Goal: Information Seeking & Learning: Learn about a topic

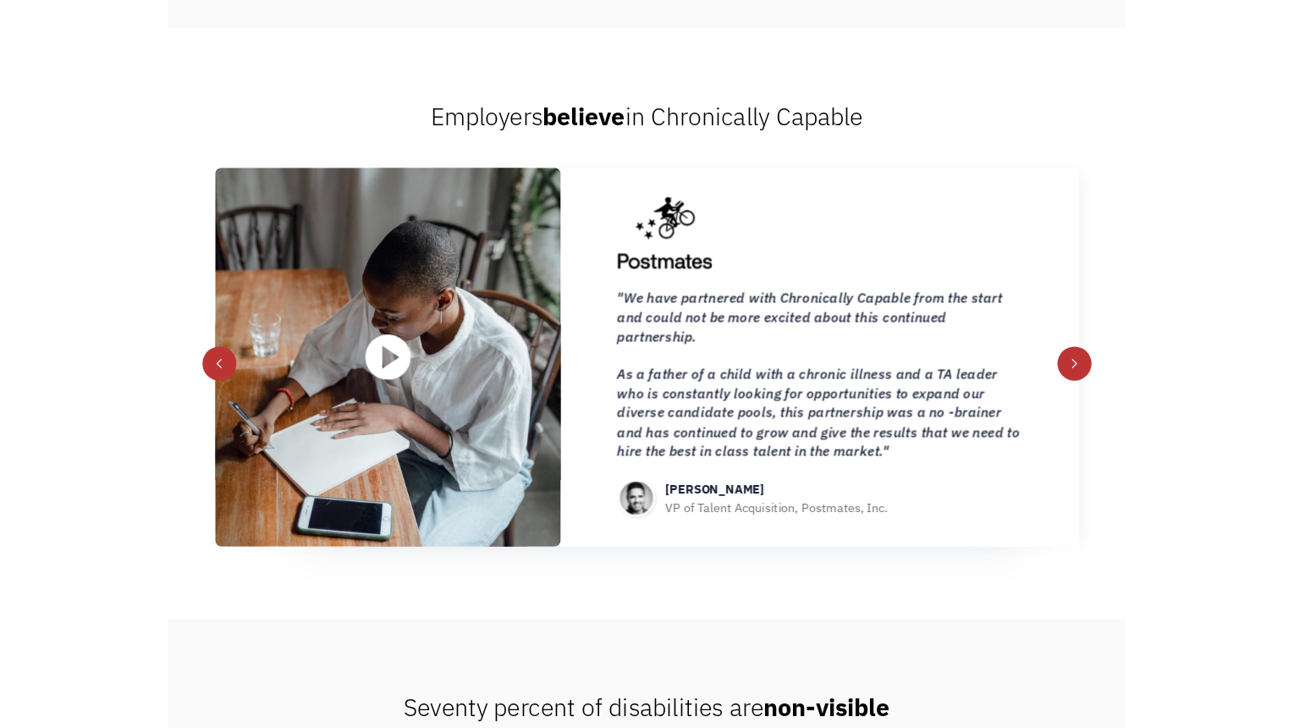
scroll to position [1947, 0]
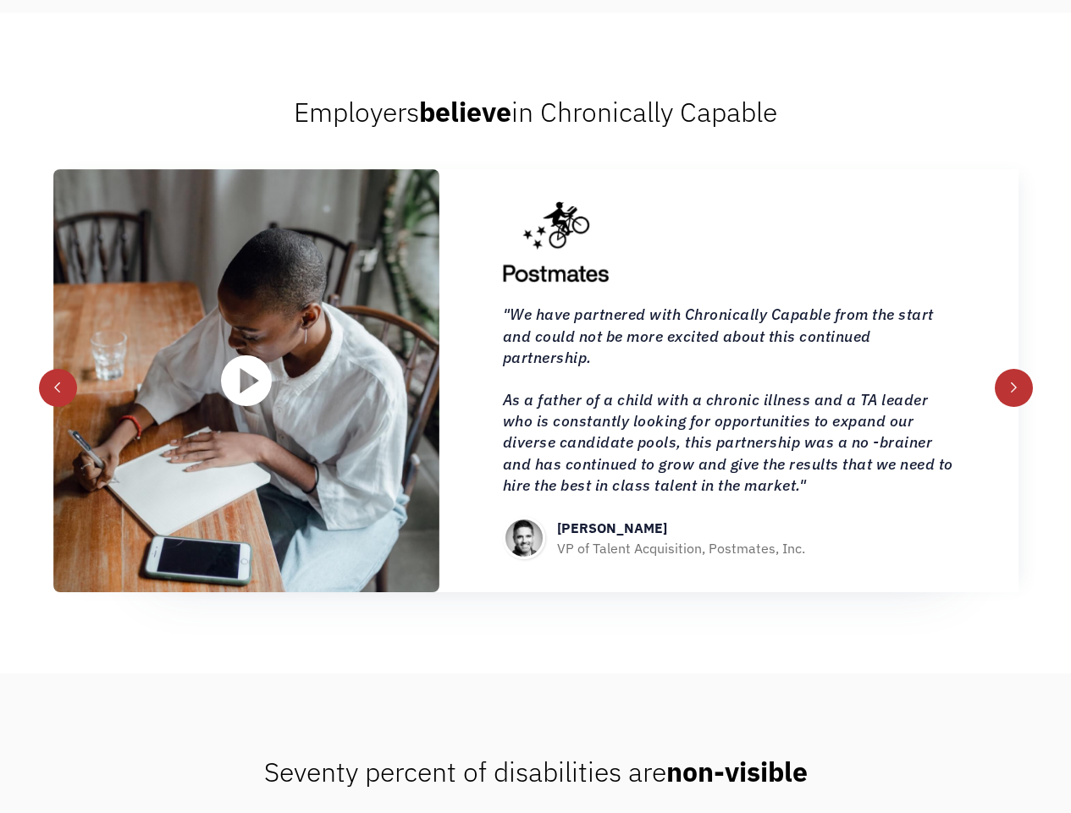
click at [243, 358] on img "open lightbox" at bounding box center [246, 380] width 51 height 51
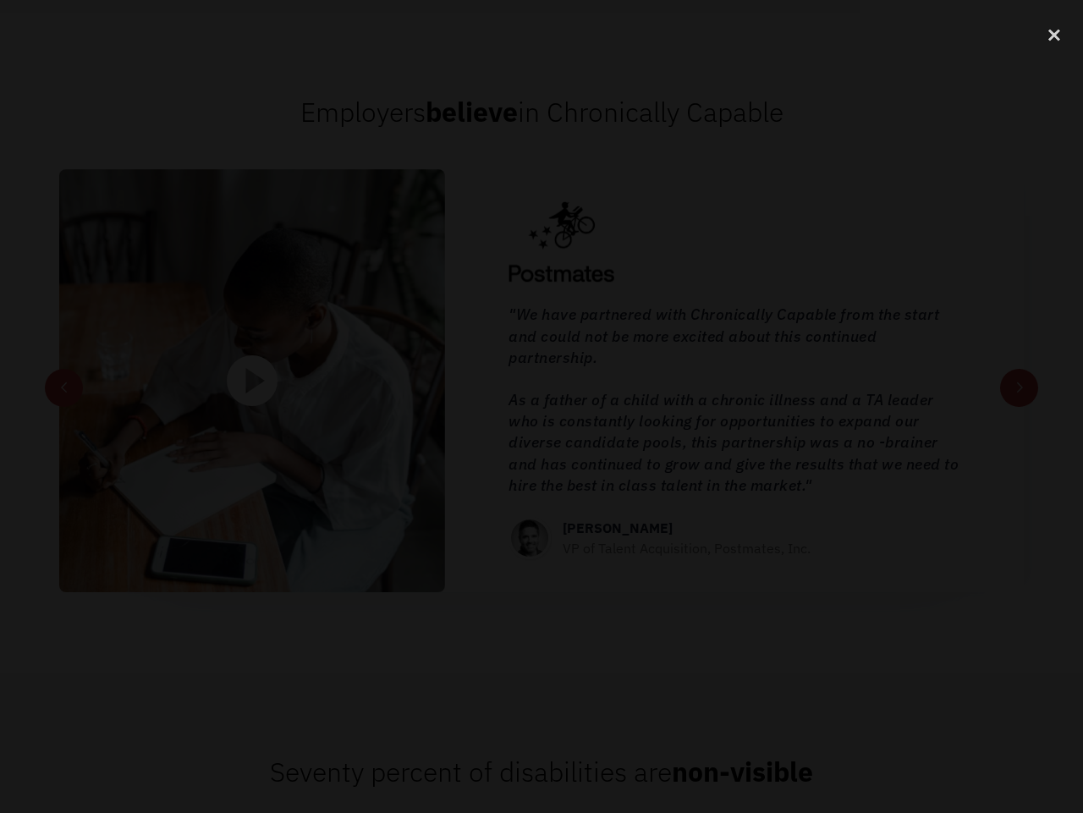
click at [448, 703] on div at bounding box center [541, 406] width 1083 height 781
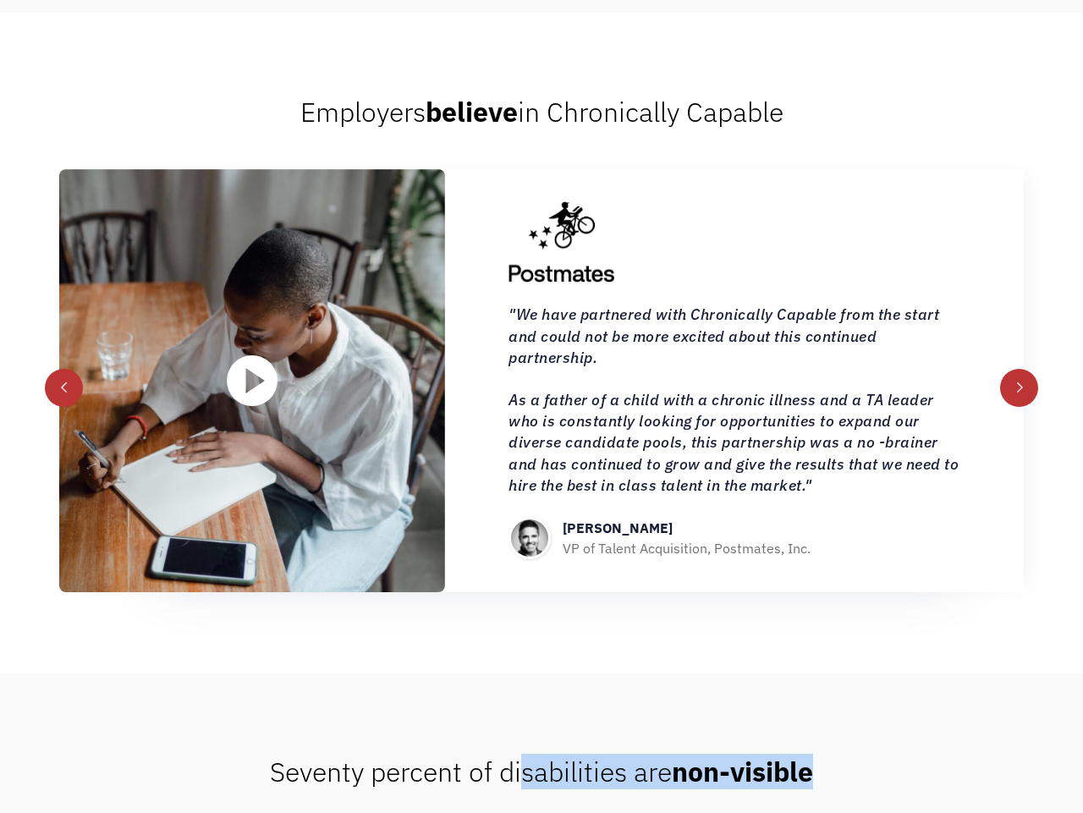
drag, startPoint x: 520, startPoint y: 774, endPoint x: 850, endPoint y: 768, distance: 330.2
click at [848, 768] on div "Seventy percent of disabilities are non-visible" at bounding box center [541, 772] width 1083 height 34
click at [1021, 373] on div "next slide" at bounding box center [1021, 388] width 38 height 38
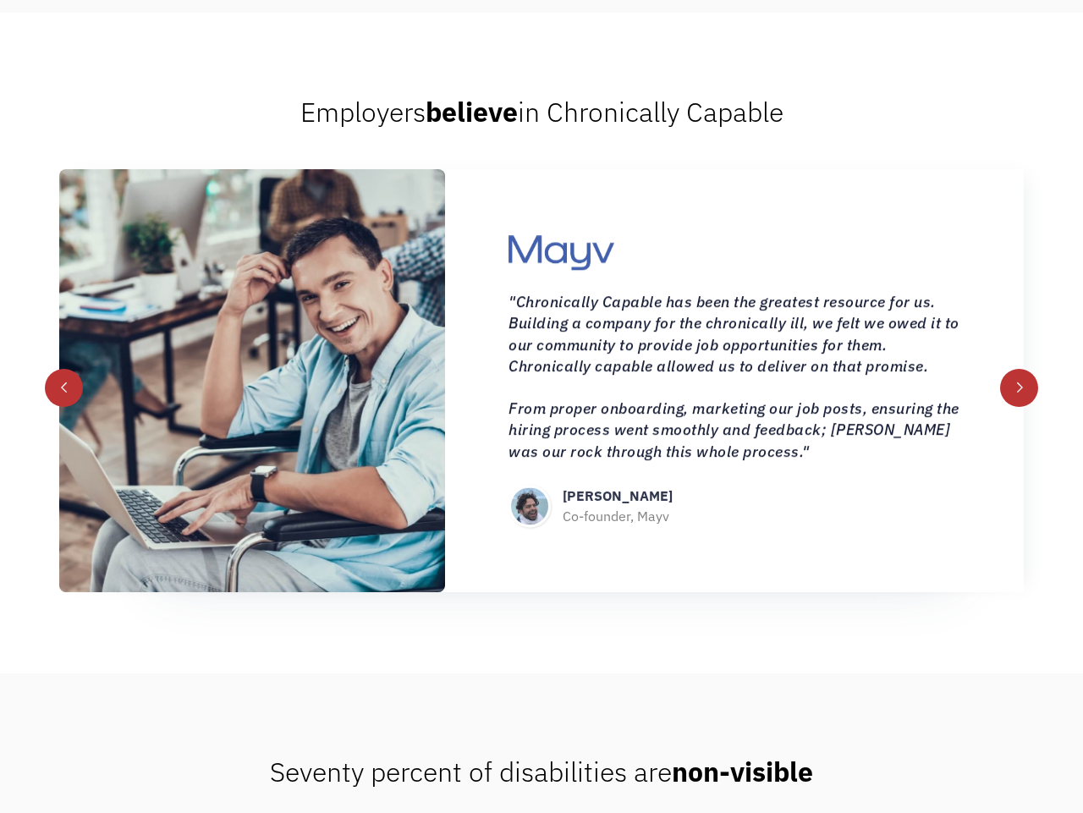
click at [234, 60] on div "Employers believe in Chronically Capable [PERSON_NAME] Co-founder, Mayv “Chroni…" at bounding box center [541, 343] width 1083 height 660
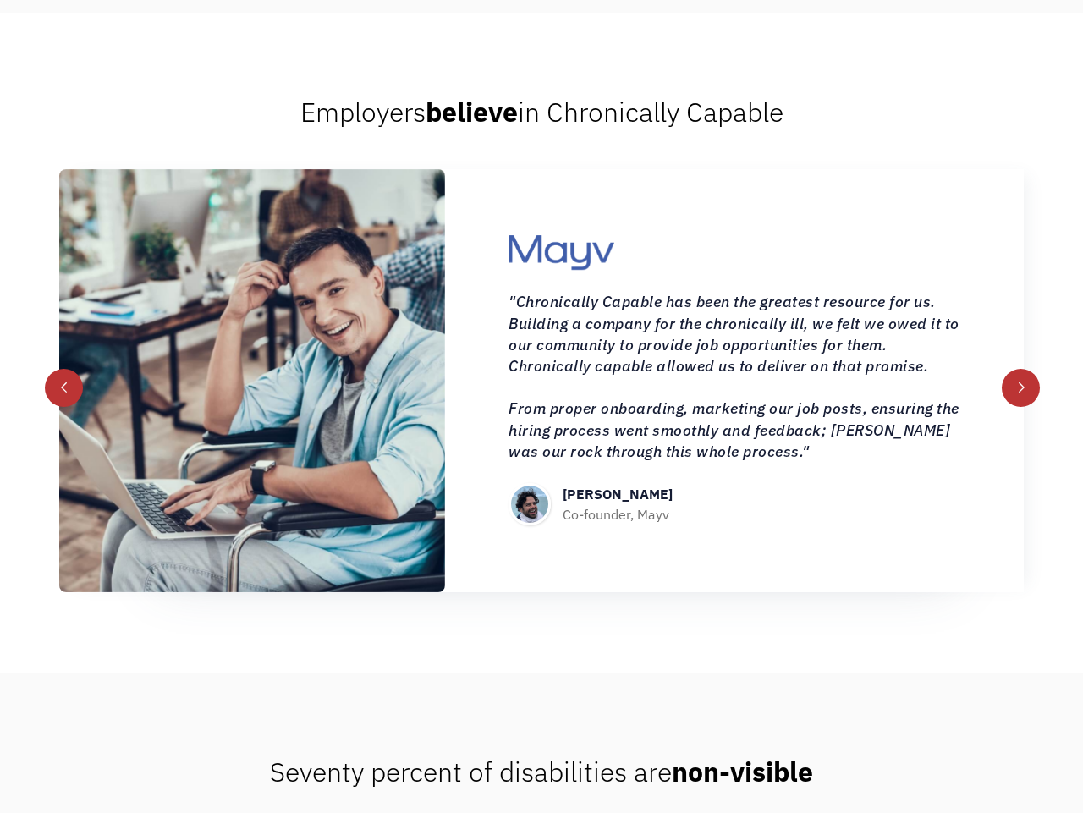
click at [1029, 389] on div "next slide" at bounding box center [1021, 388] width 38 height 38
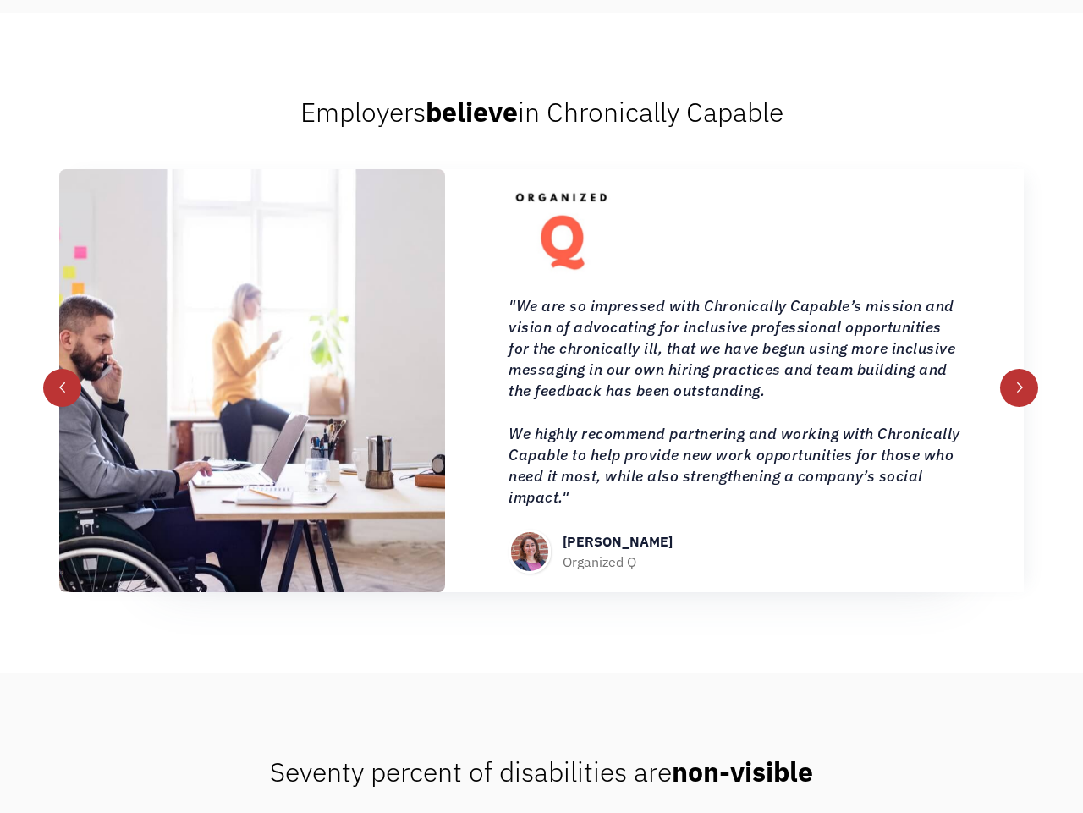
click at [61, 385] on div "previous slide" at bounding box center [63, 388] width 12 height 12
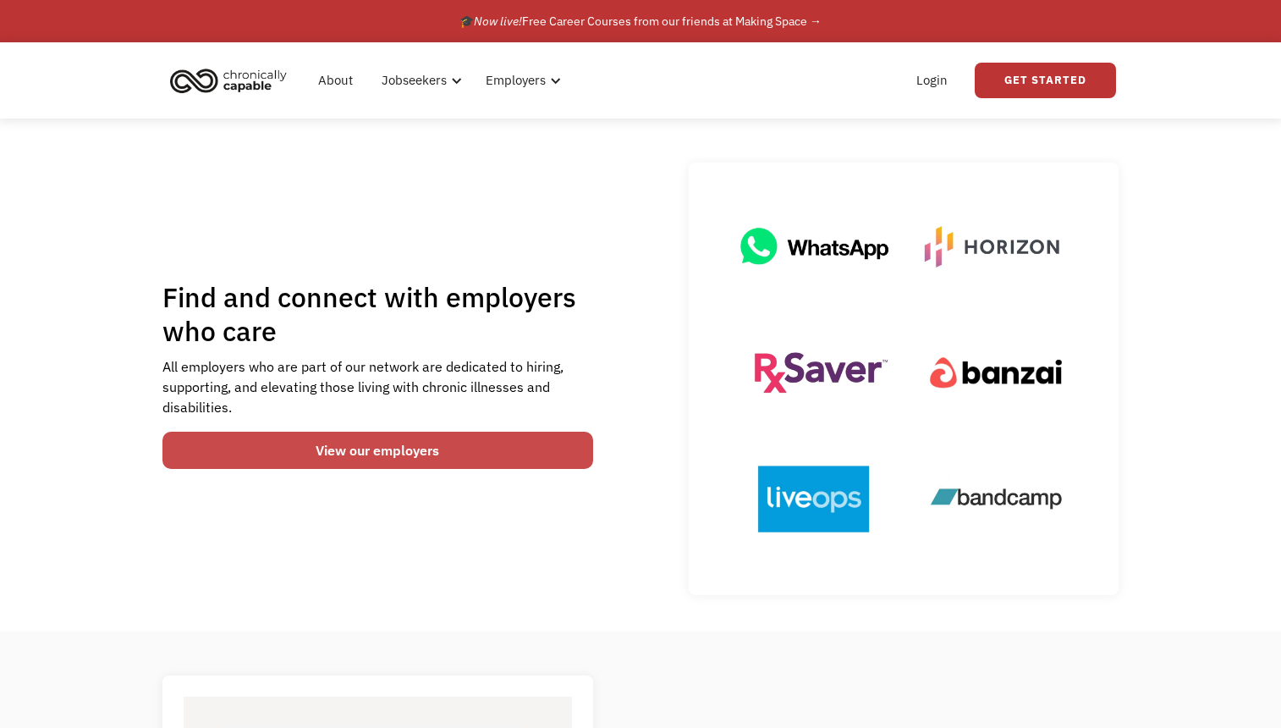
click at [363, 453] on link "View our employers" at bounding box center [378, 450] width 431 height 37
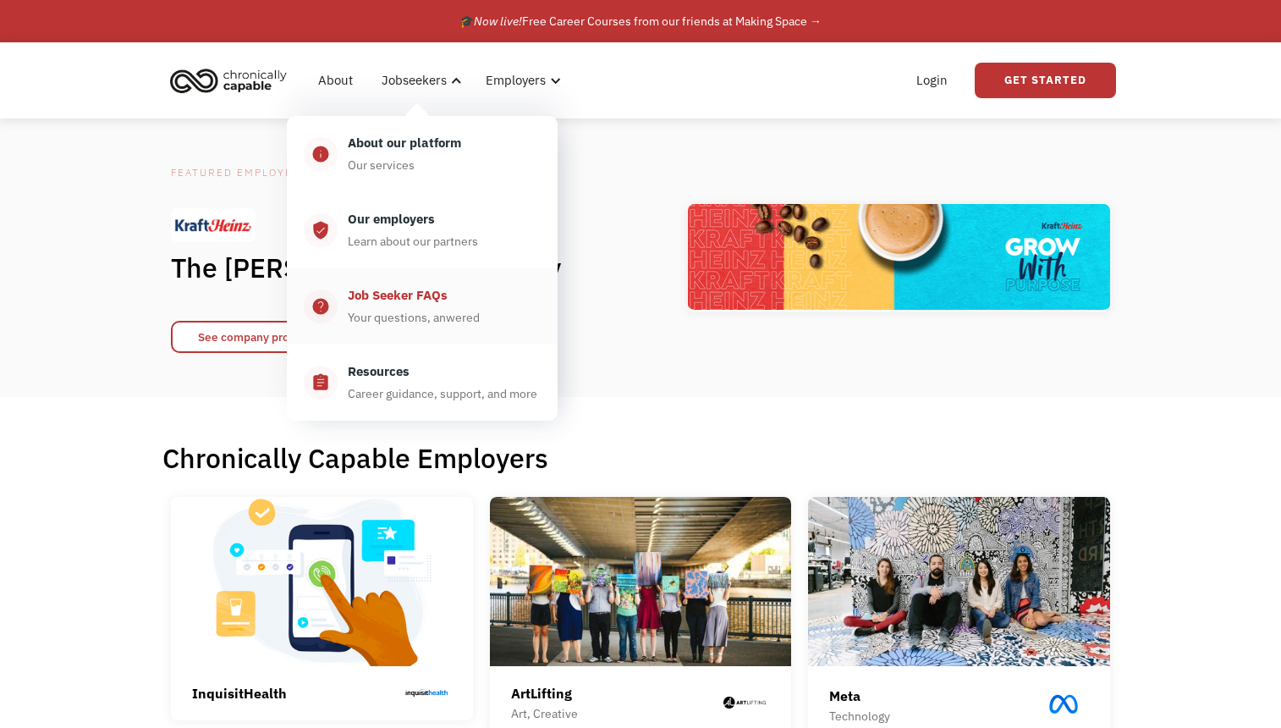
click at [393, 298] on div "Job Seeker FAQs" at bounding box center [398, 295] width 100 height 20
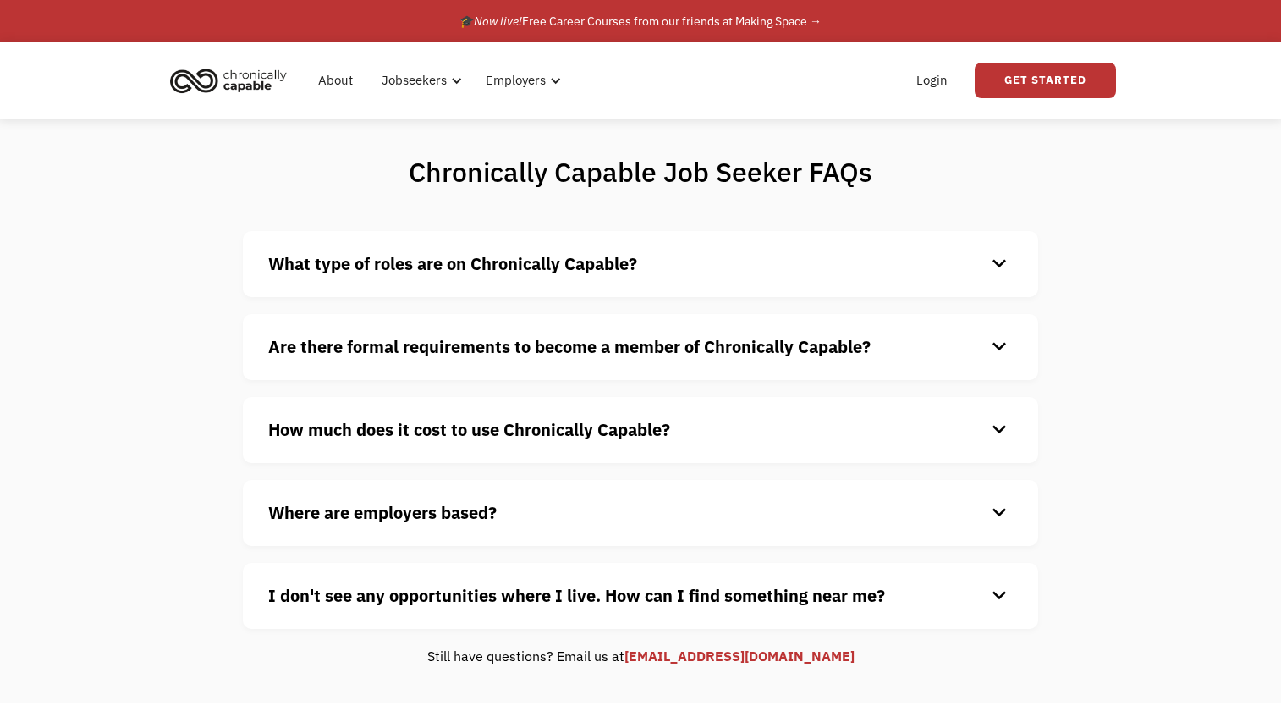
click at [544, 339] on strong "Are there formal requirements to become a member of Chronically Capable?" at bounding box center [569, 346] width 603 height 23
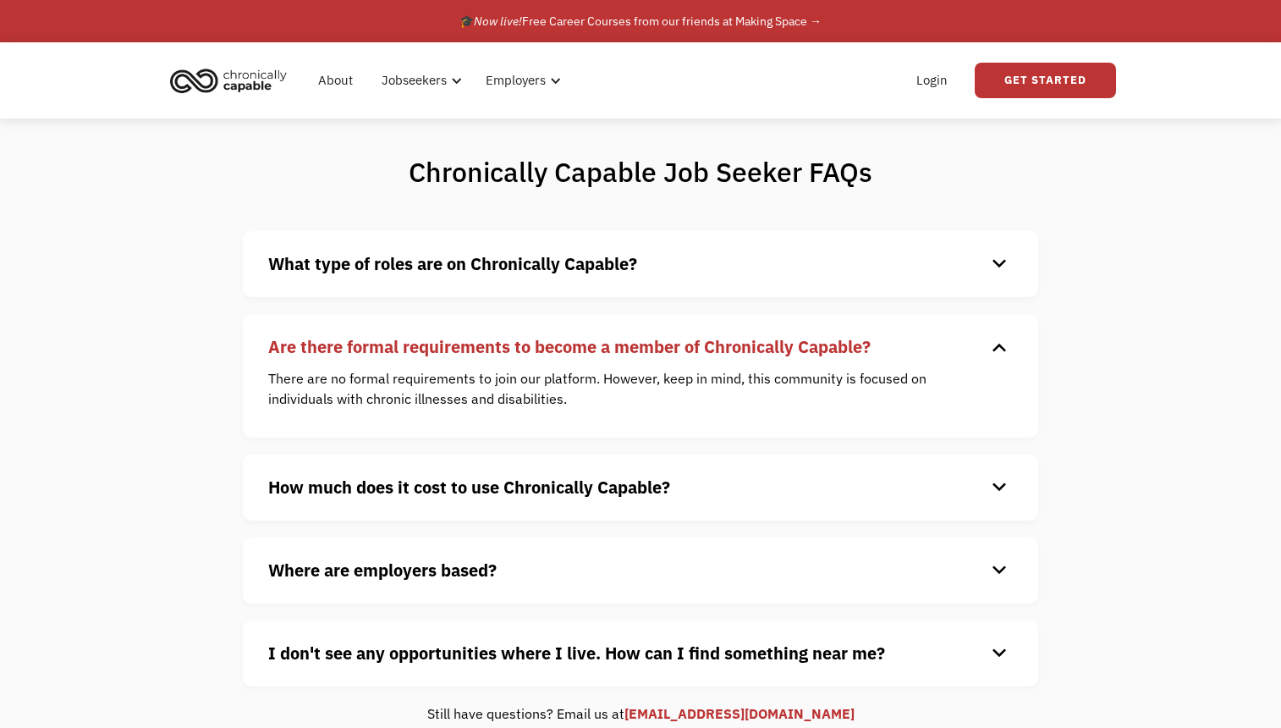
click at [572, 477] on strong "How much does it cost to use Chronically Capable?" at bounding box center [469, 487] width 402 height 23
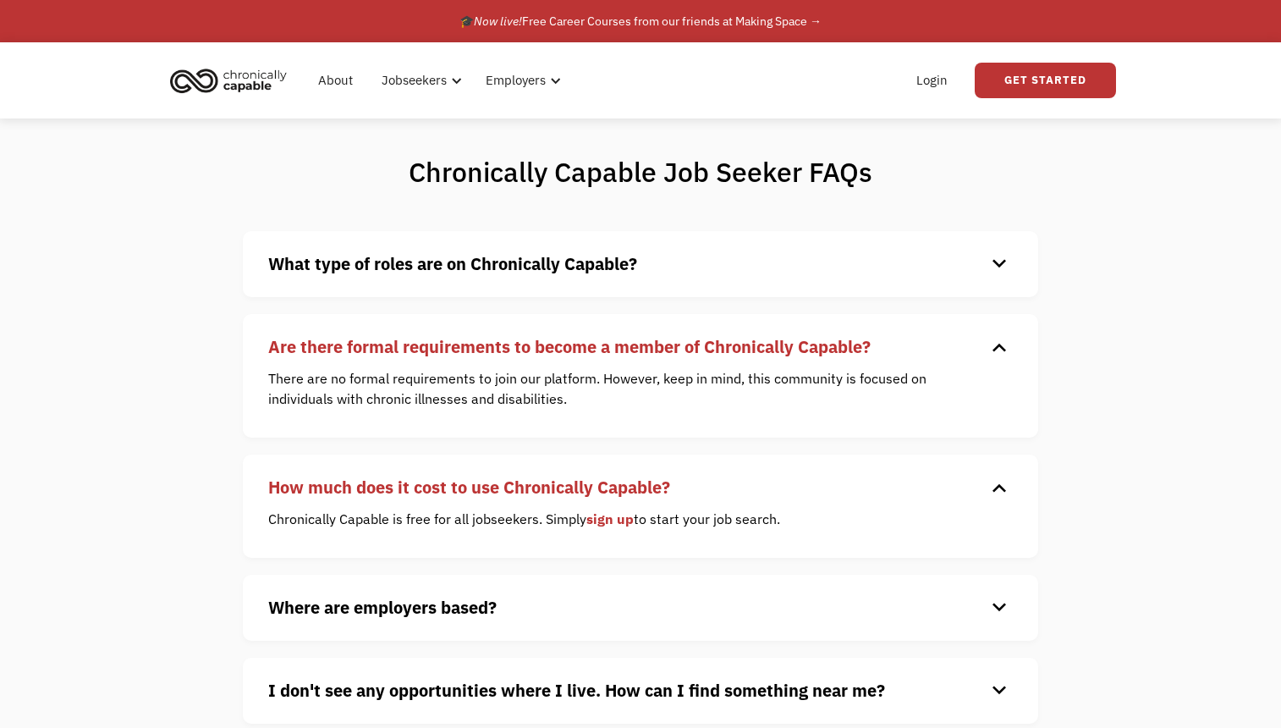
click at [417, 262] on strong "What type of roles are on Chronically Capable?" at bounding box center [452, 263] width 369 height 23
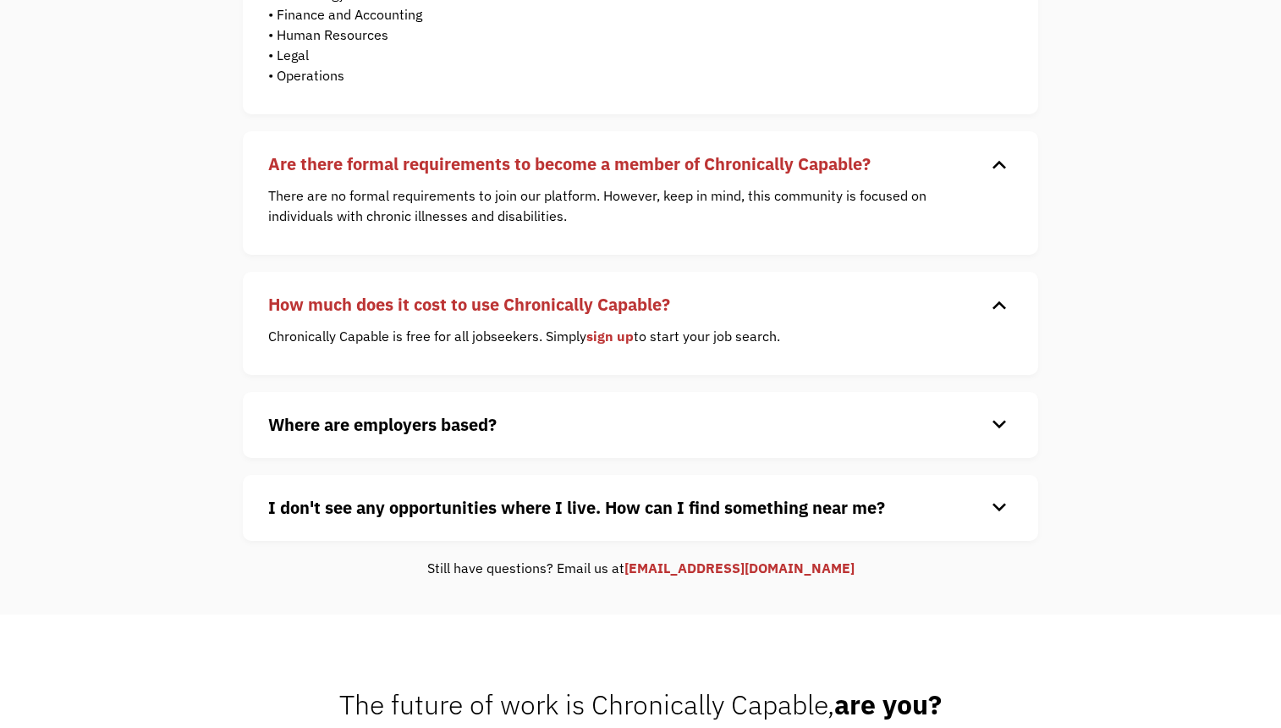
scroll to position [508, 0]
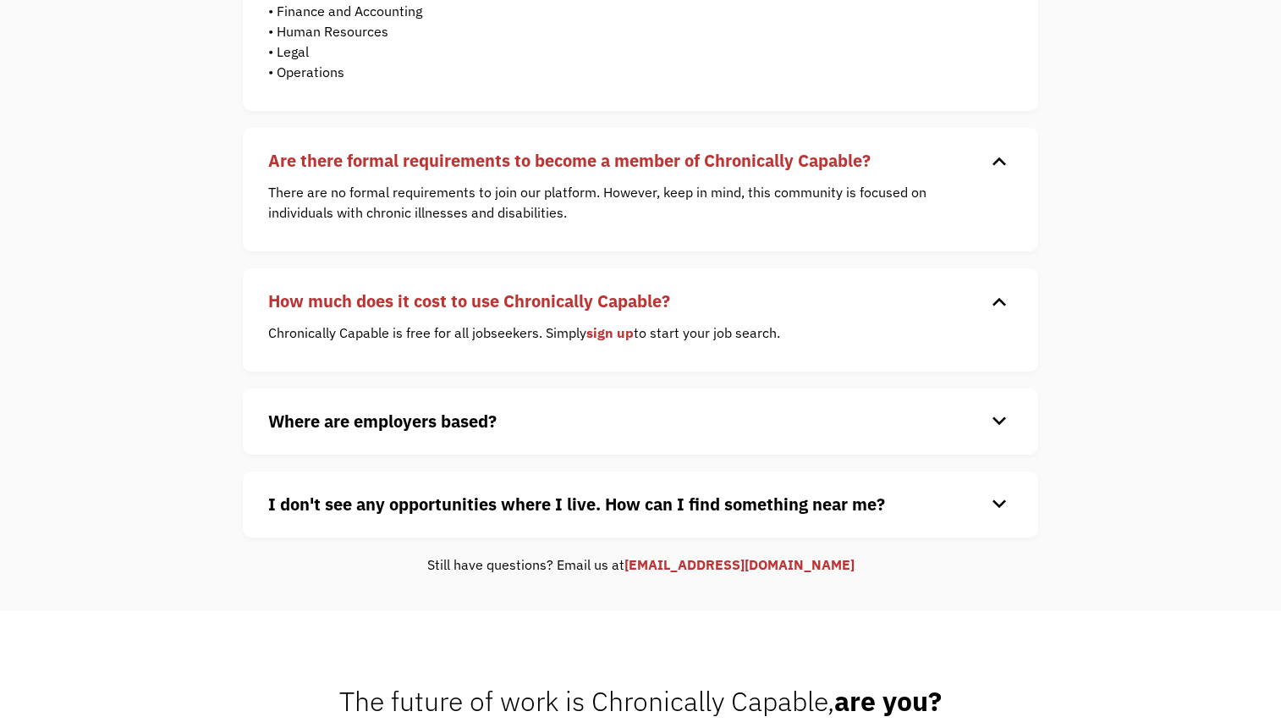
click at [420, 430] on strong "Where are employers based?" at bounding box center [382, 421] width 229 height 23
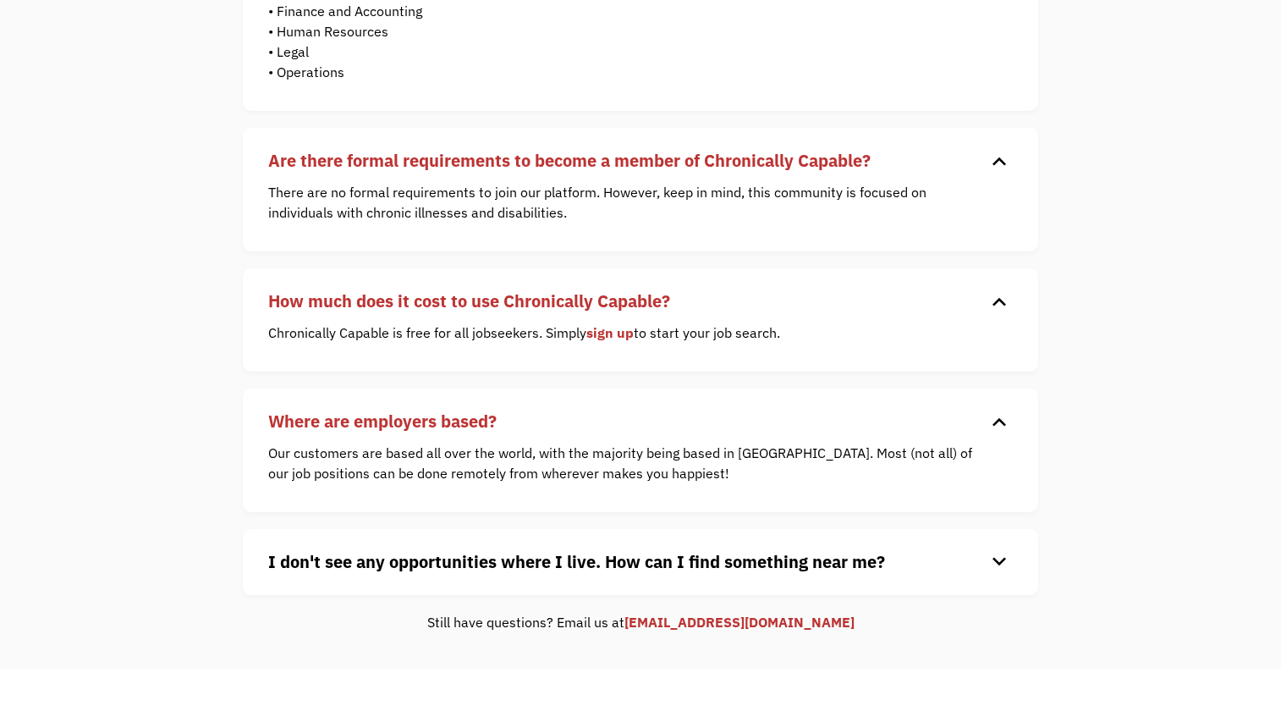
click at [466, 570] on strong "I don't see any opportunities where I live. How can I find something near me?" at bounding box center [576, 561] width 617 height 23
